Goal: Information Seeking & Learning: Learn about a topic

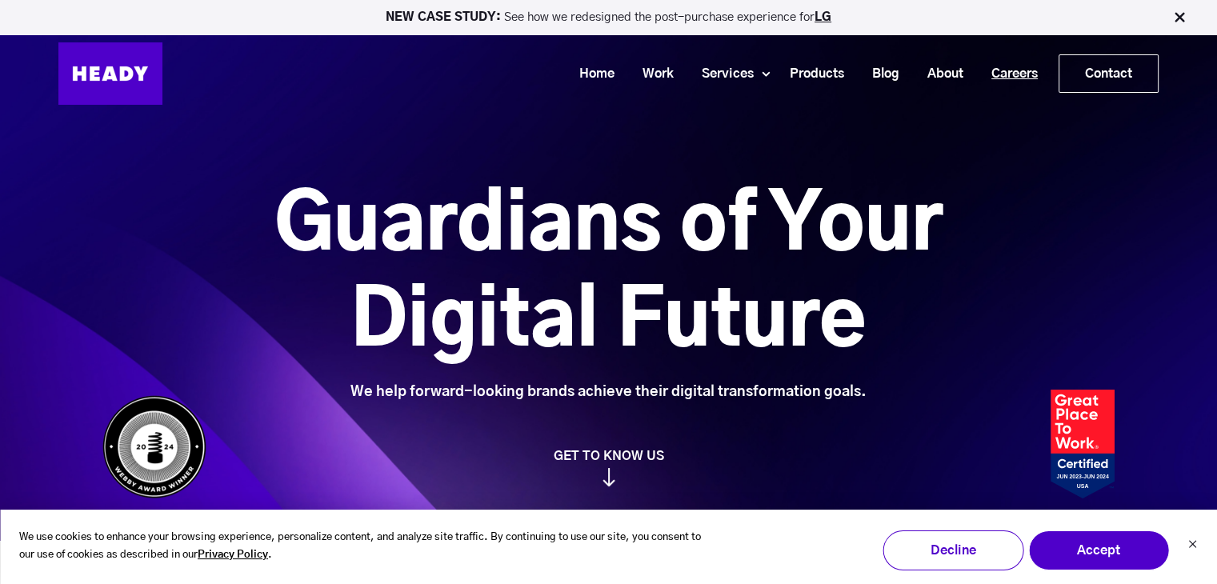
click at [1009, 71] on link "Careers" at bounding box center [1008, 74] width 74 height 30
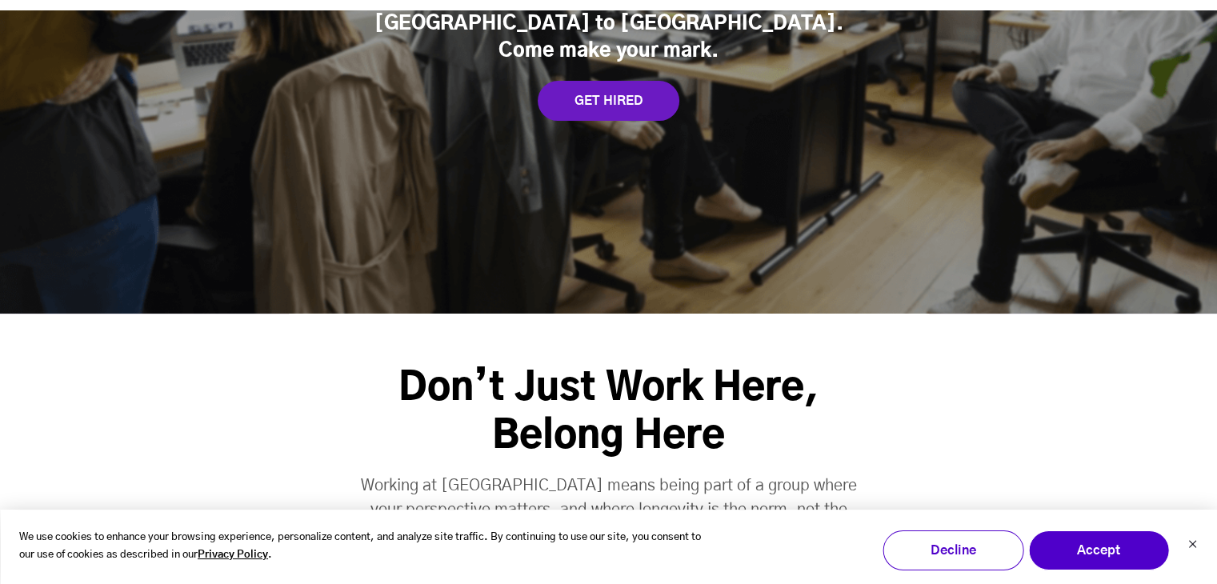
scroll to position [320, 0]
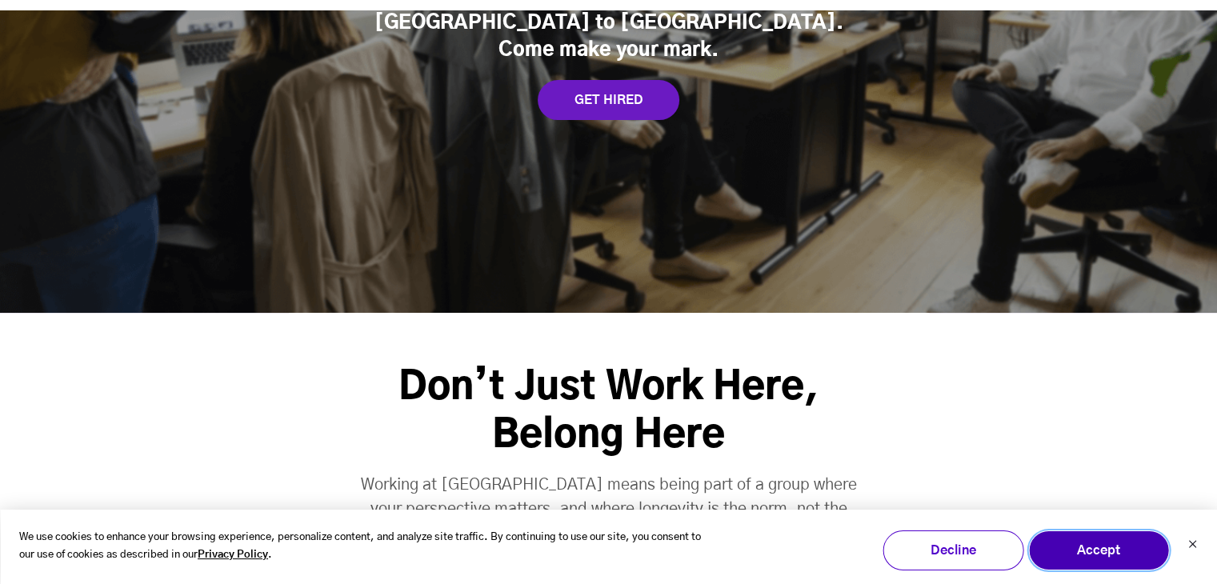
click at [1120, 563] on button "Accept" at bounding box center [1098, 550] width 141 height 40
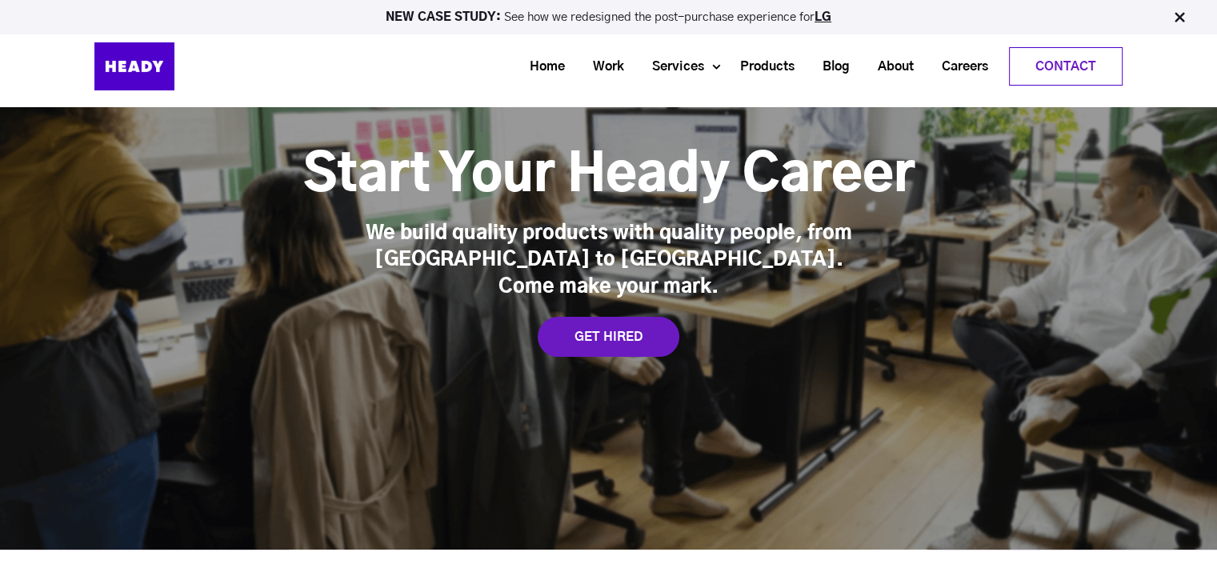
scroll to position [0, 0]
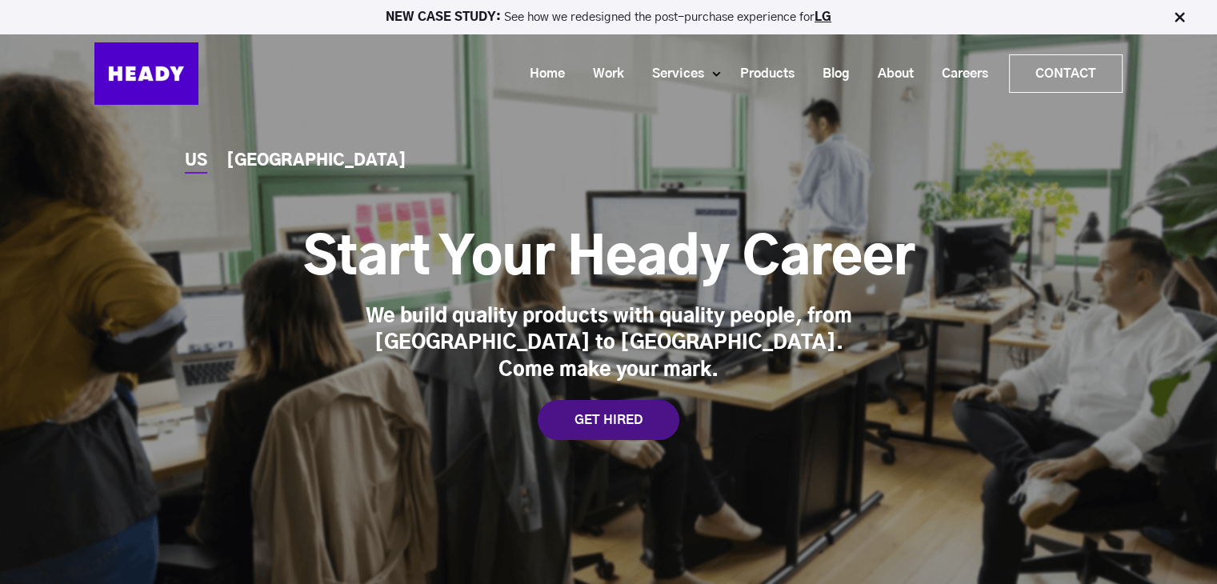
click at [610, 413] on div "GET HIRED" at bounding box center [609, 420] width 142 height 40
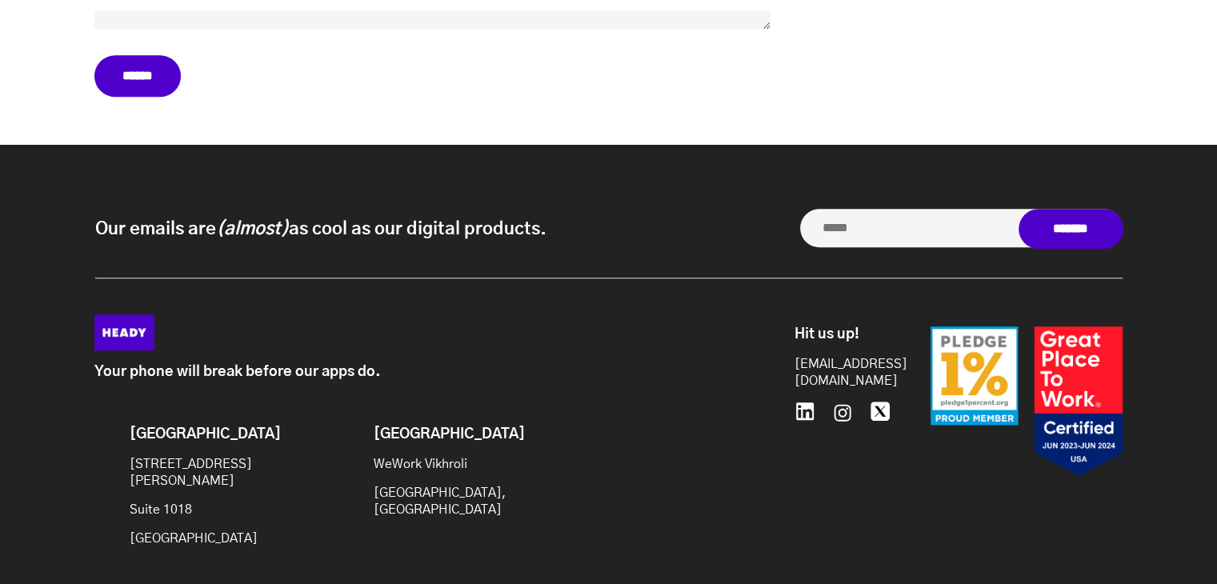
scroll to position [7152, 0]
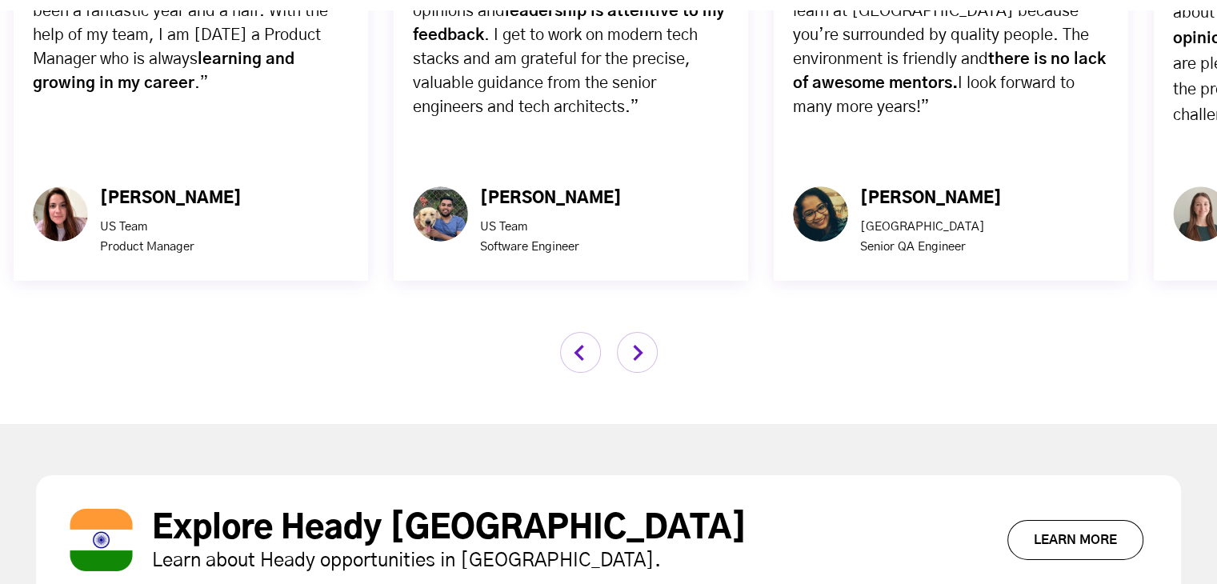
scroll to position [5280, 0]
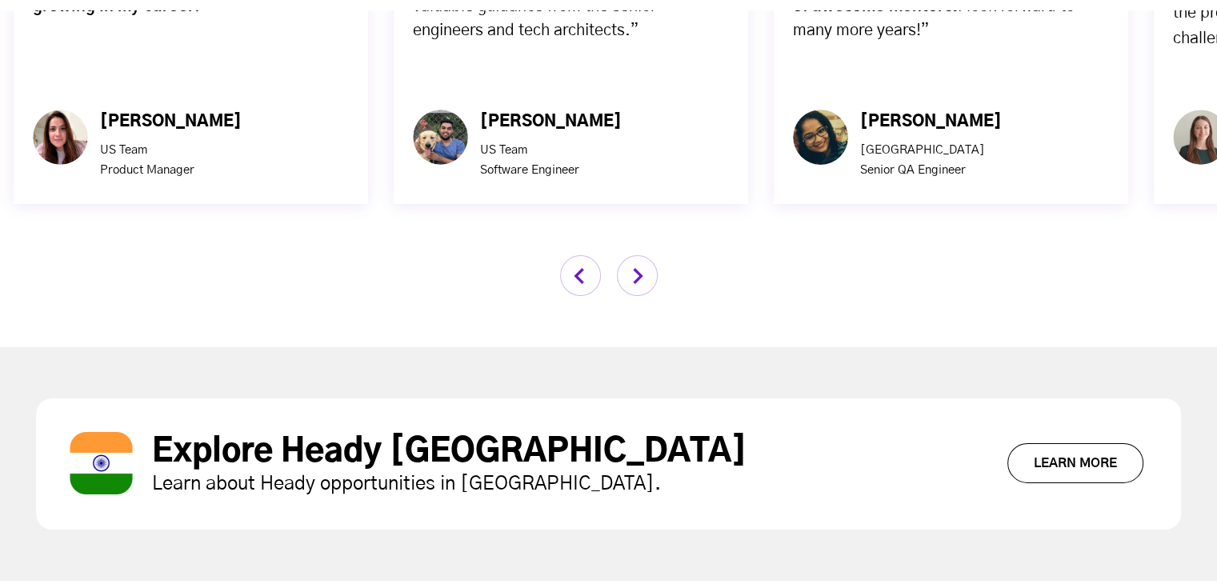
click at [662, 255] on div at bounding box center [608, 275] width 1217 height 41
click at [634, 255] on img "button" at bounding box center [637, 275] width 41 height 41
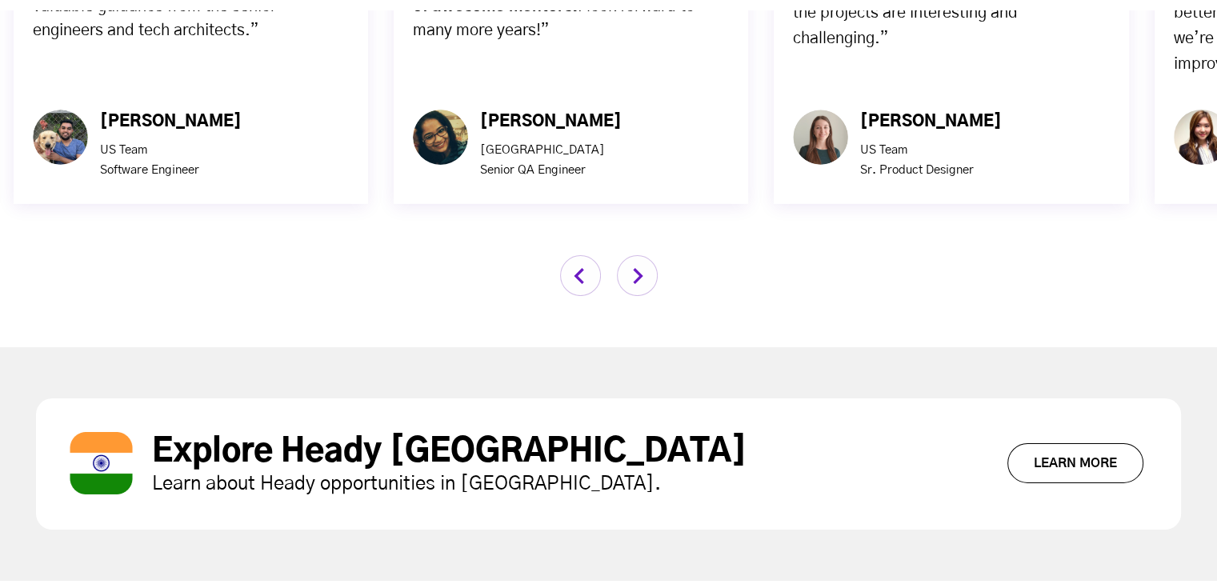
click at [634, 255] on img "button" at bounding box center [637, 275] width 41 height 41
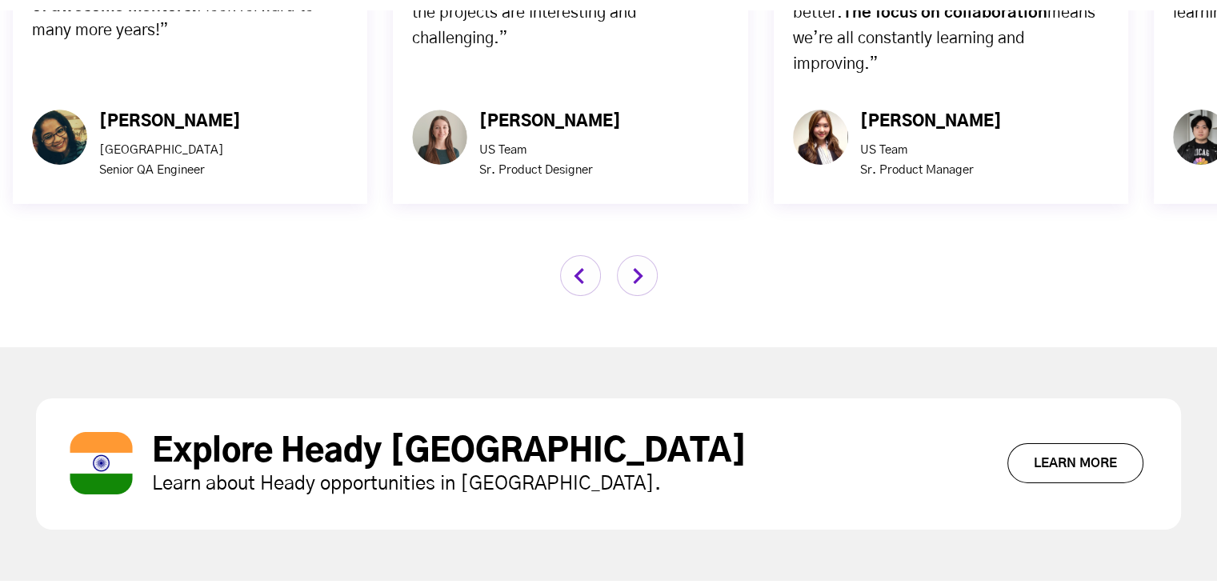
click at [634, 255] on img "button" at bounding box center [637, 275] width 41 height 41
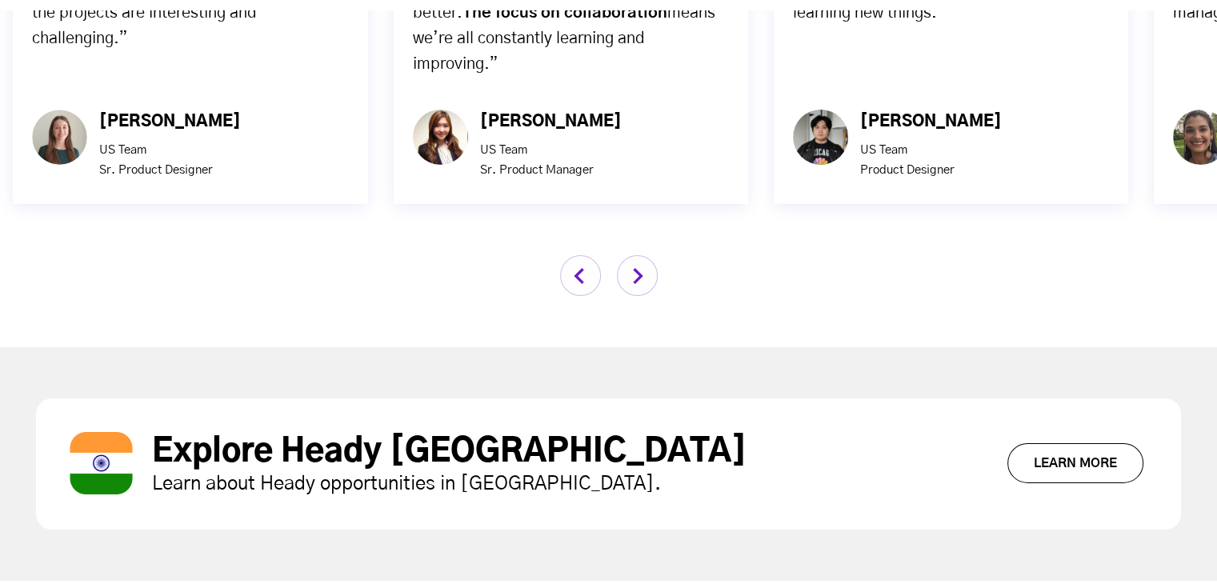
click at [634, 255] on img "button" at bounding box center [637, 275] width 41 height 41
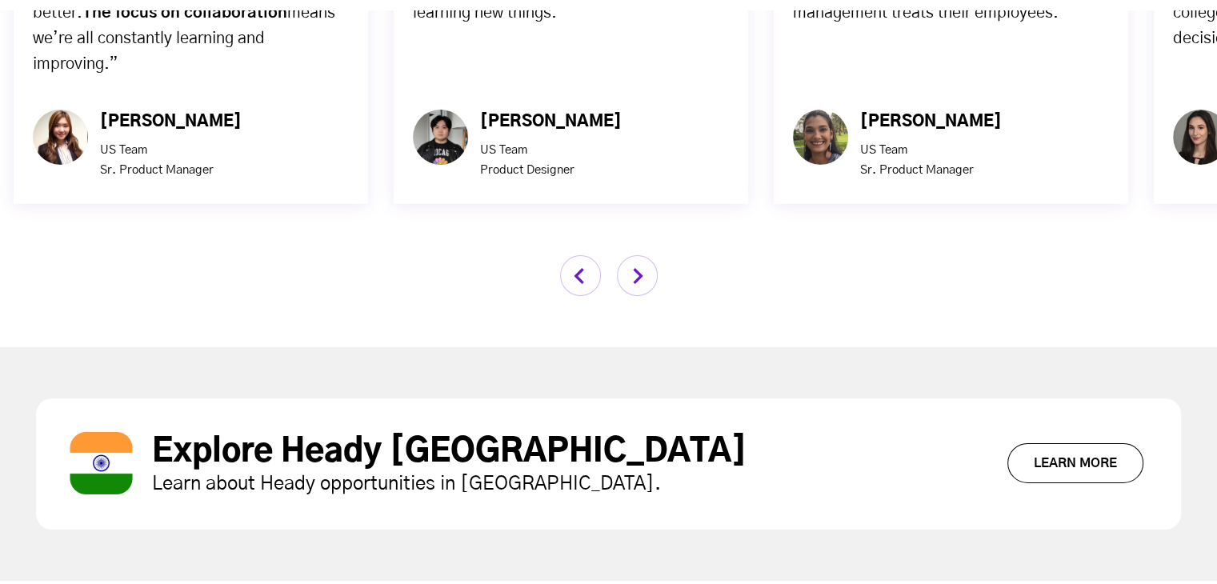
click at [634, 255] on img "button" at bounding box center [637, 275] width 41 height 41
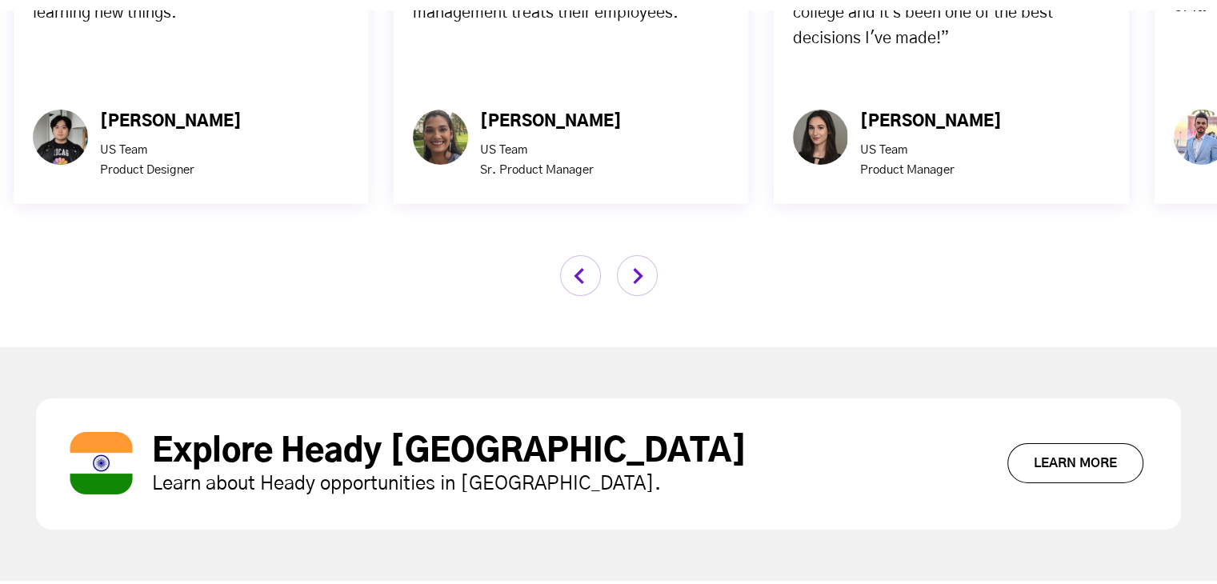
click at [634, 255] on img "button" at bounding box center [637, 275] width 41 height 41
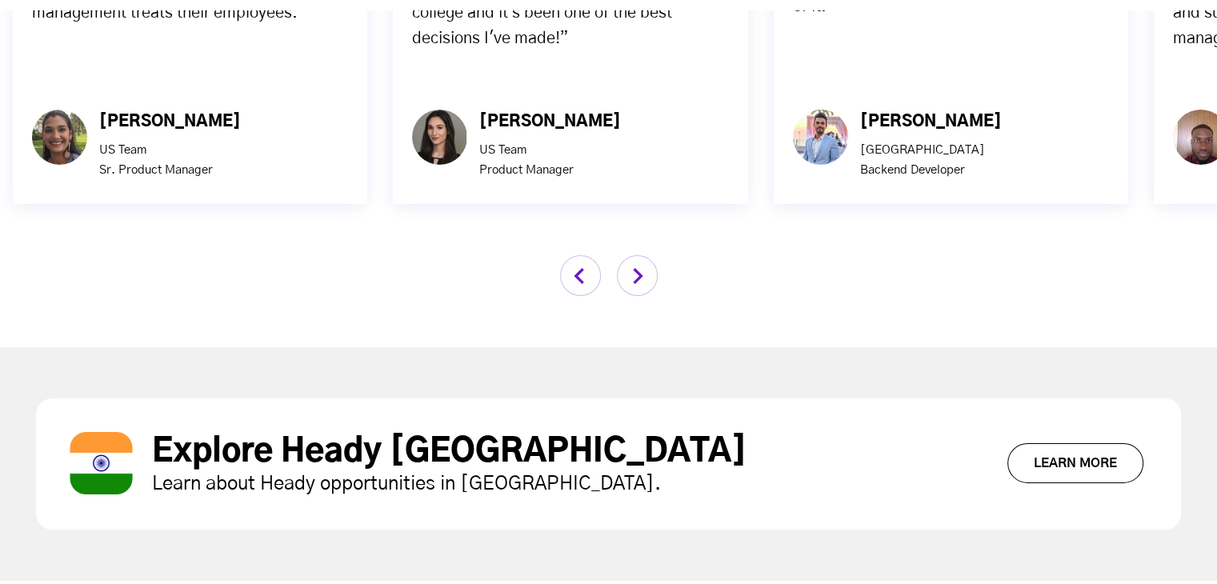
click at [634, 255] on img "button" at bounding box center [637, 275] width 41 height 41
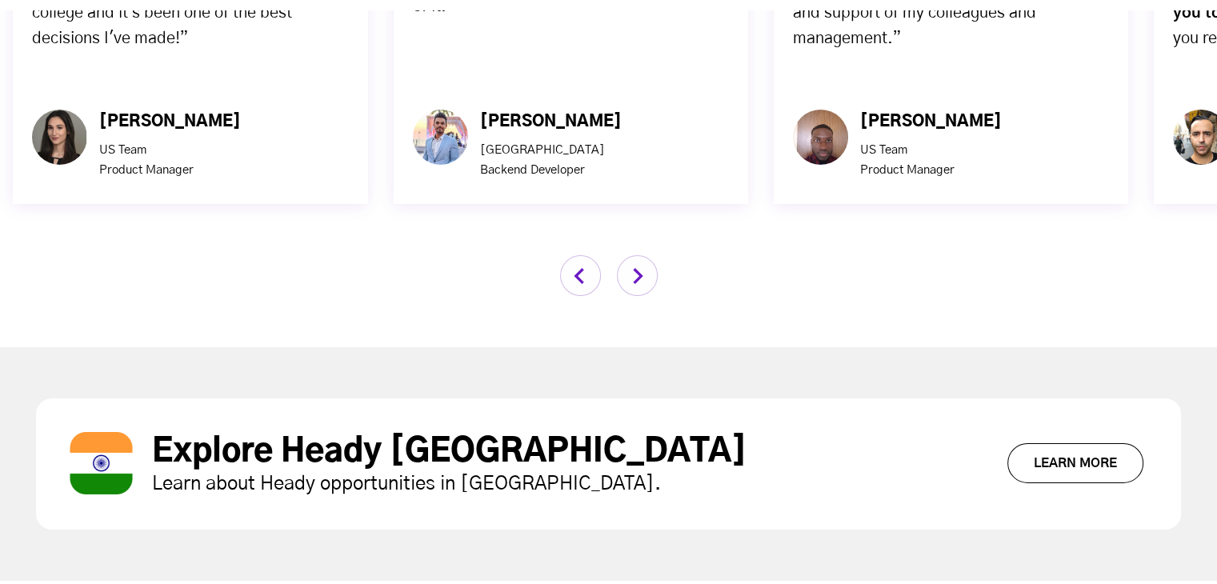
click at [634, 255] on img "button" at bounding box center [637, 275] width 41 height 41
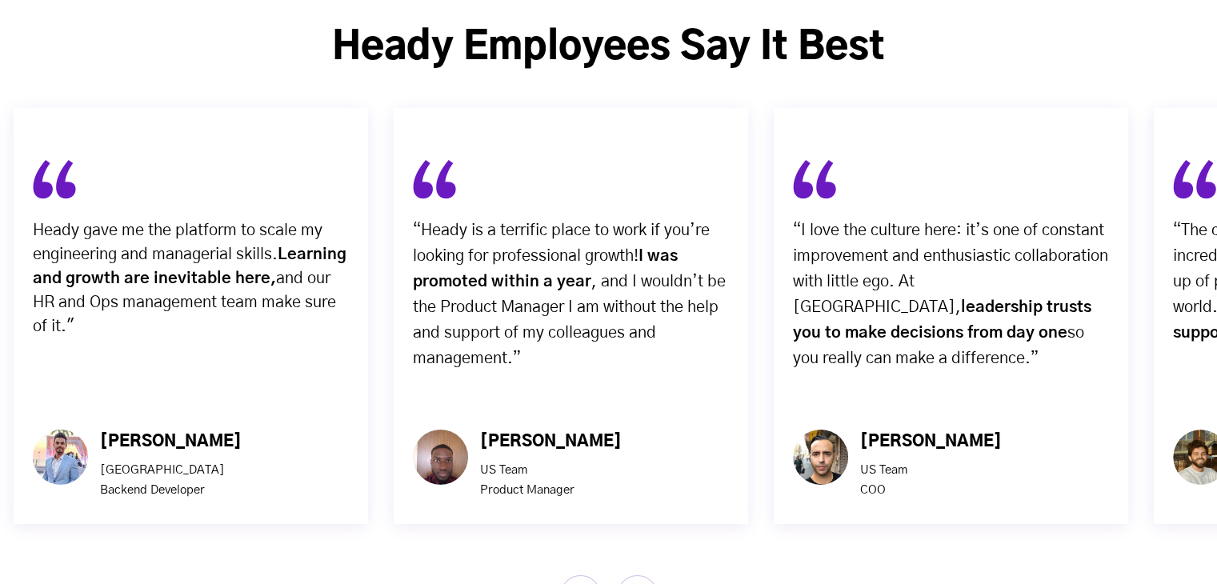
scroll to position [5040, 0]
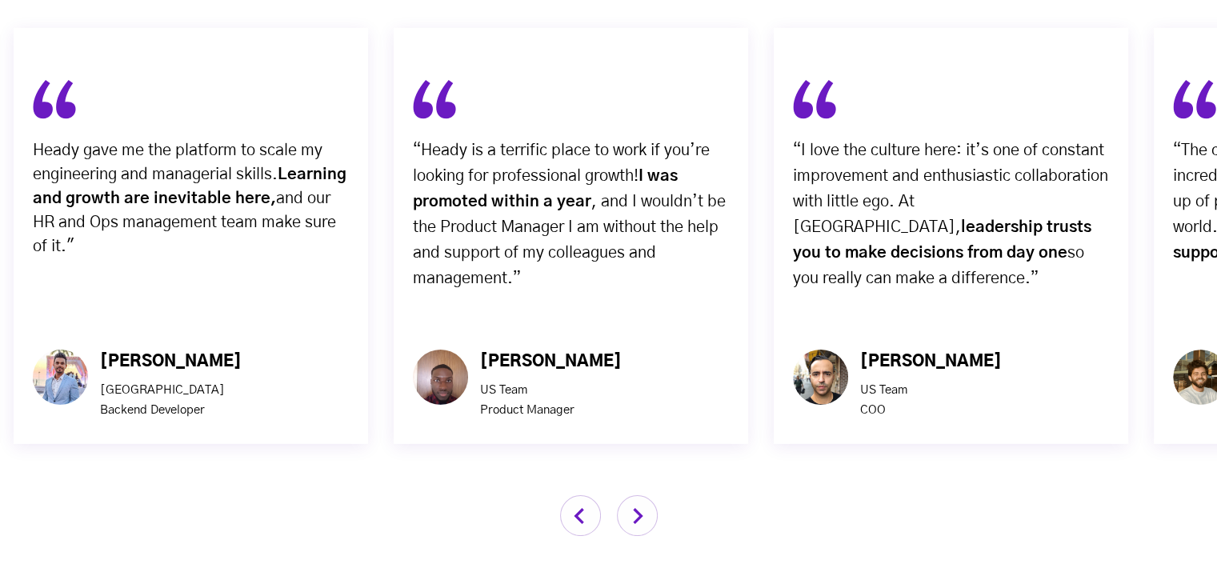
click at [634, 495] on img "button" at bounding box center [637, 515] width 41 height 41
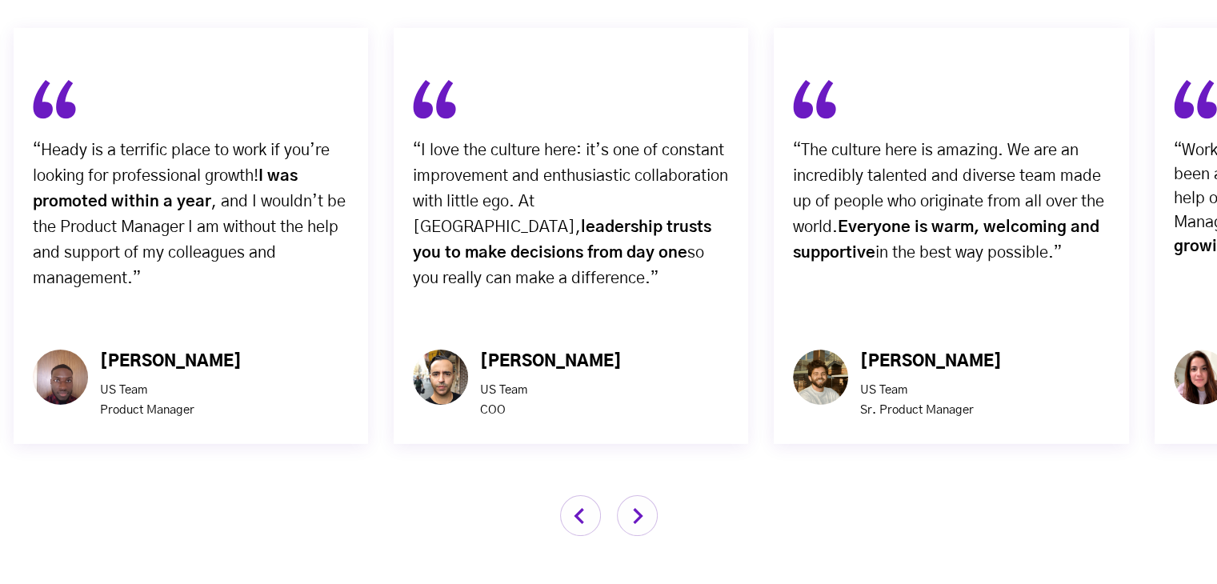
click at [634, 495] on img "button" at bounding box center [637, 515] width 41 height 41
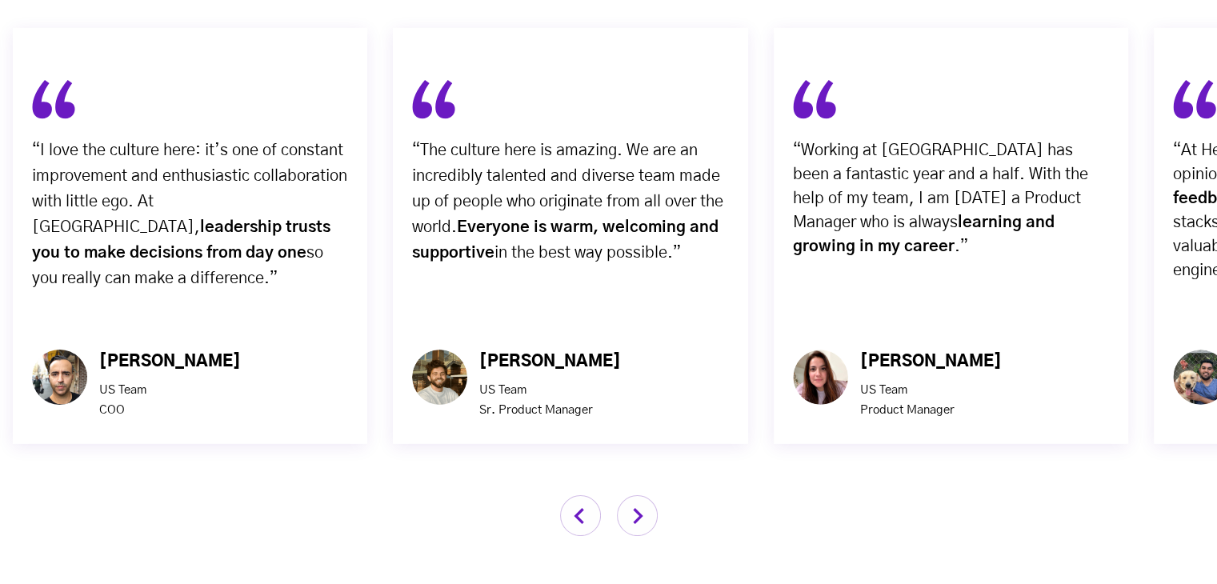
click at [634, 495] on img "button" at bounding box center [637, 515] width 41 height 41
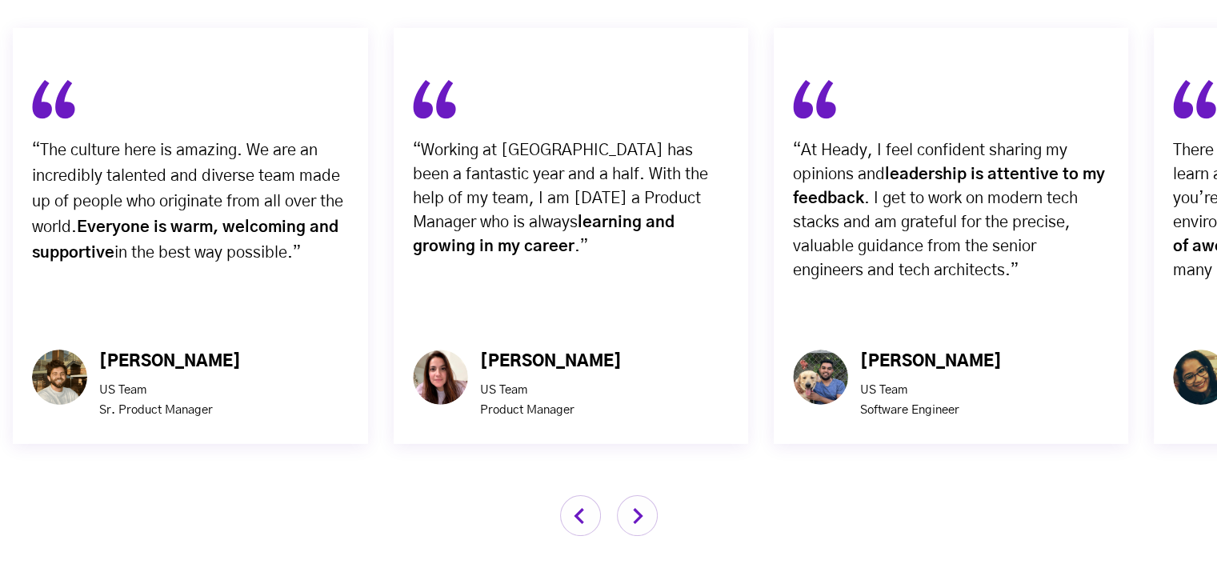
click at [634, 495] on img "button" at bounding box center [637, 515] width 41 height 41
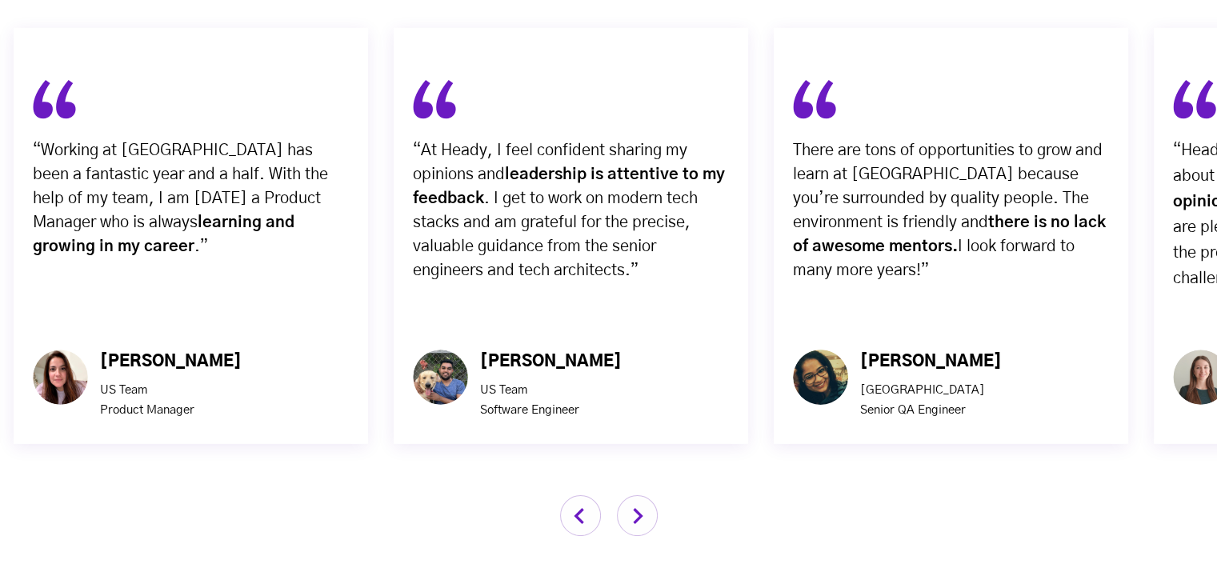
click at [634, 495] on img "button" at bounding box center [637, 515] width 41 height 41
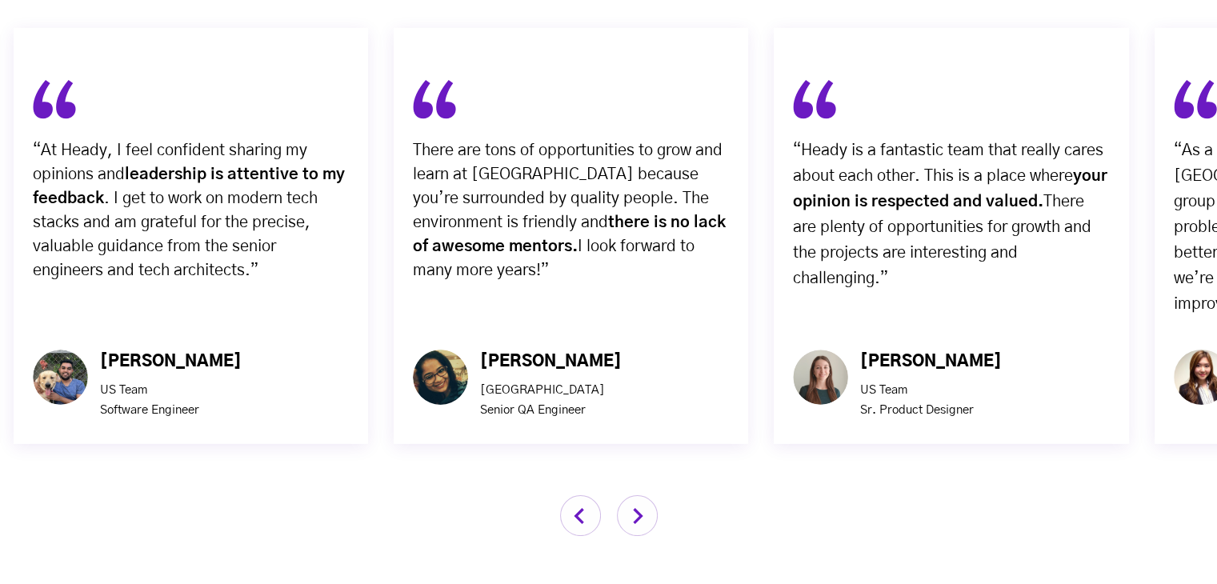
click at [634, 495] on img "button" at bounding box center [637, 515] width 41 height 41
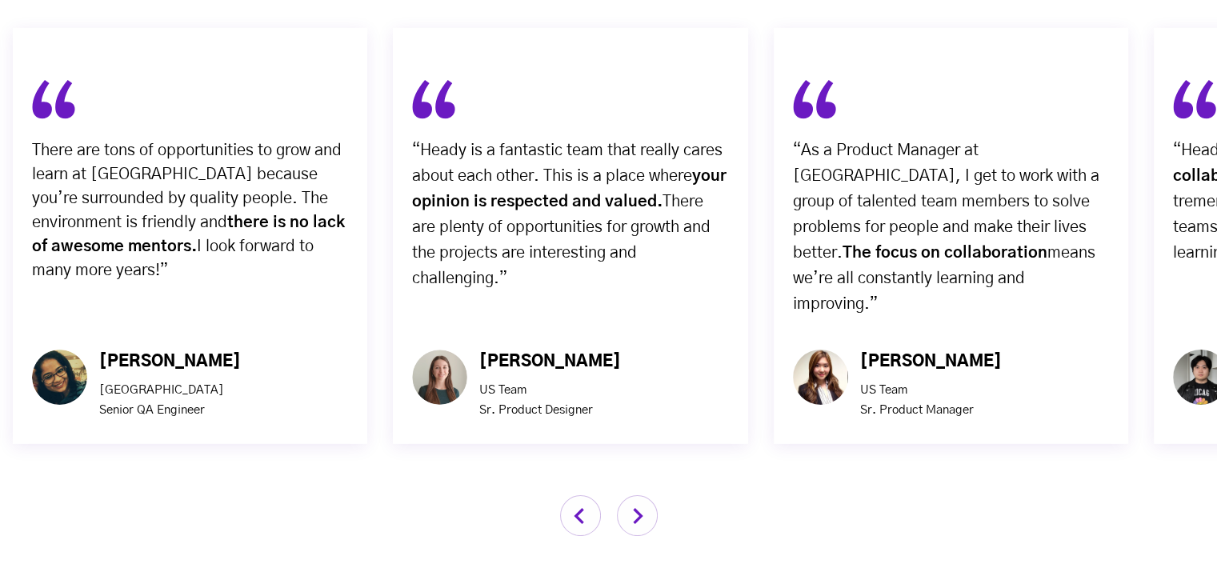
click at [634, 495] on img "button" at bounding box center [637, 515] width 41 height 41
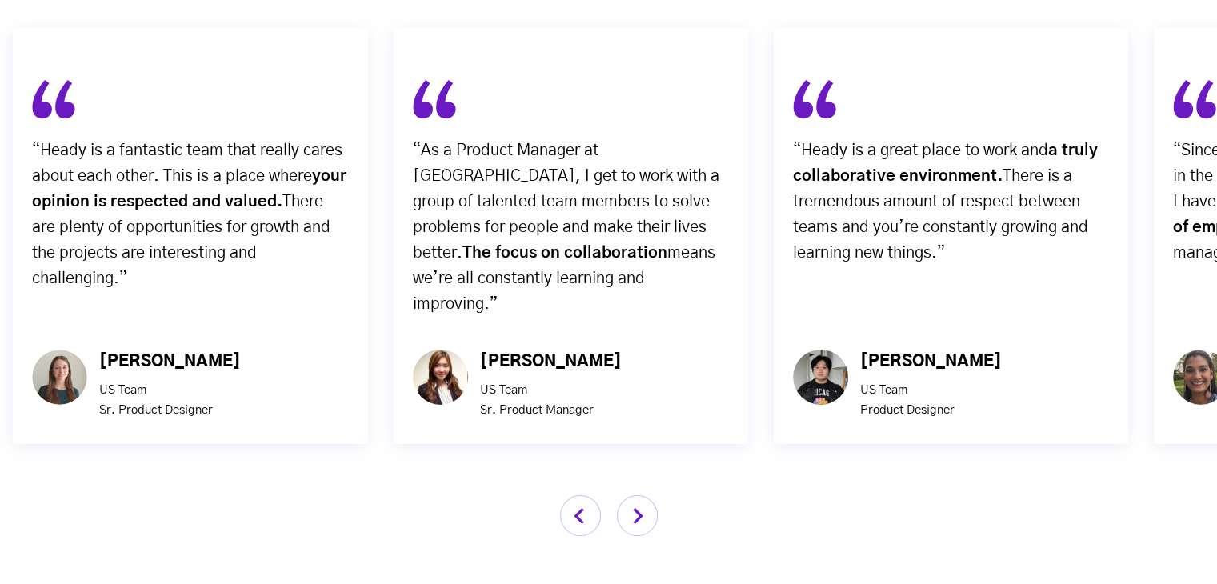
click at [634, 495] on img "button" at bounding box center [637, 515] width 41 height 41
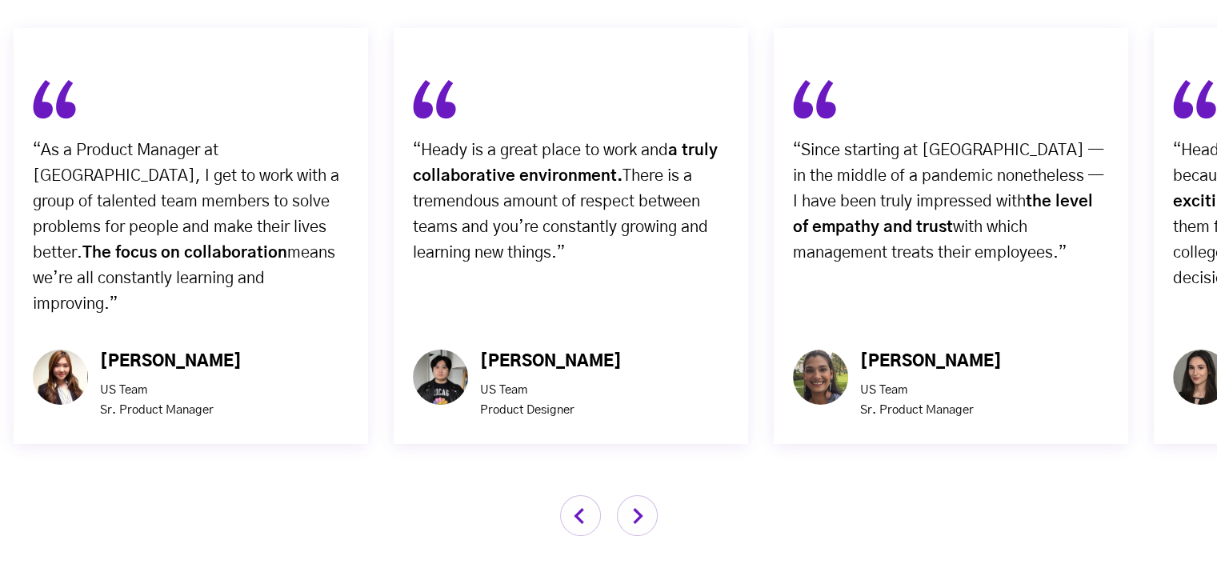
click at [634, 495] on img "button" at bounding box center [637, 515] width 41 height 41
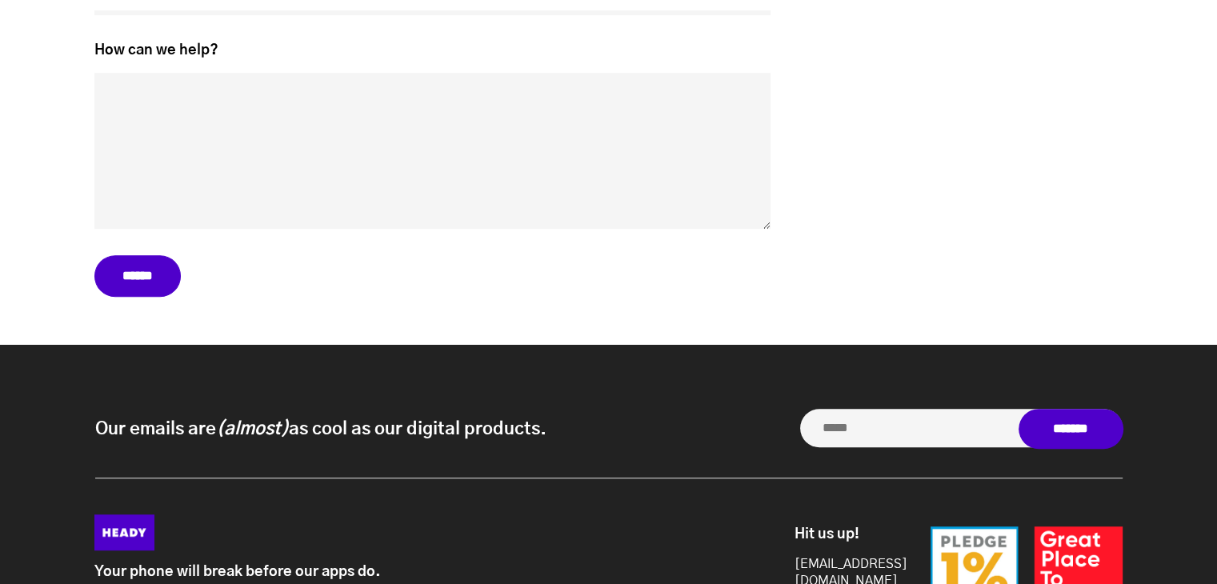
scroll to position [7040, 0]
